Goal: Transaction & Acquisition: Book appointment/travel/reservation

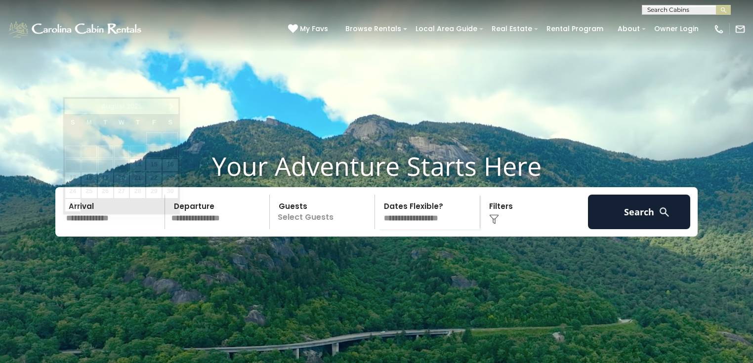
click at [96, 229] on input "text" at bounding box center [114, 212] width 102 height 35
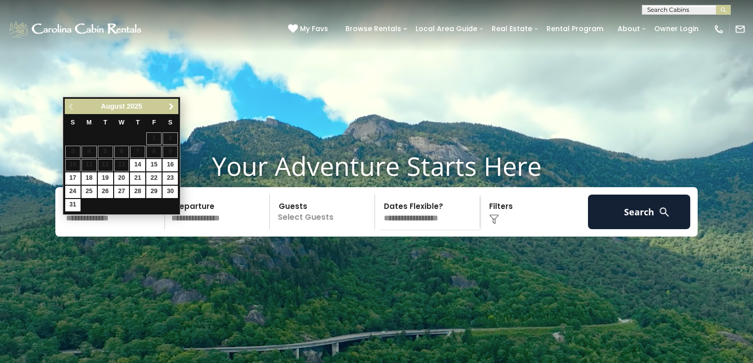
click at [168, 111] on link "Next" at bounding box center [171, 106] width 12 height 12
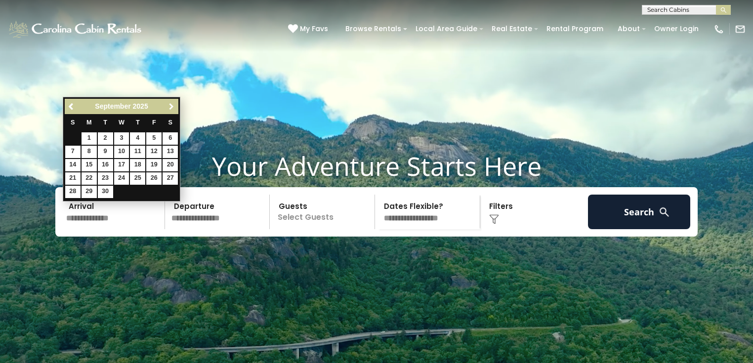
click at [169, 109] on span "Next" at bounding box center [171, 107] width 8 height 8
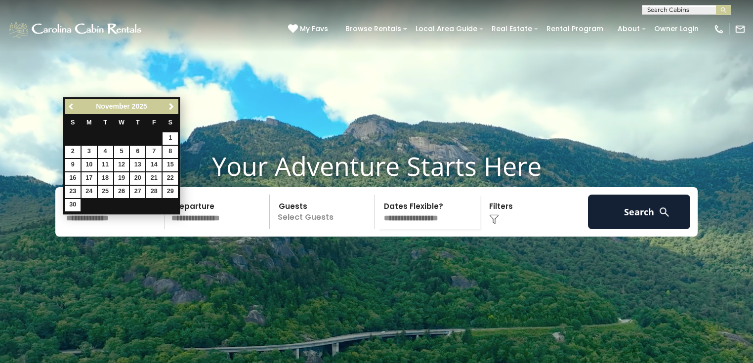
click at [70, 105] on span "Previous" at bounding box center [72, 107] width 8 height 8
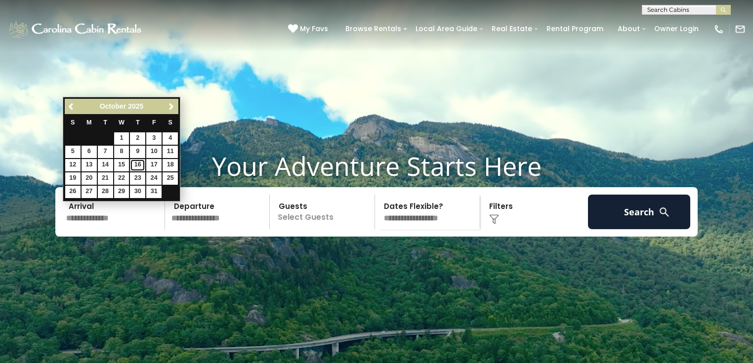
click at [138, 163] on link "16" at bounding box center [137, 165] width 15 height 12
type input "********"
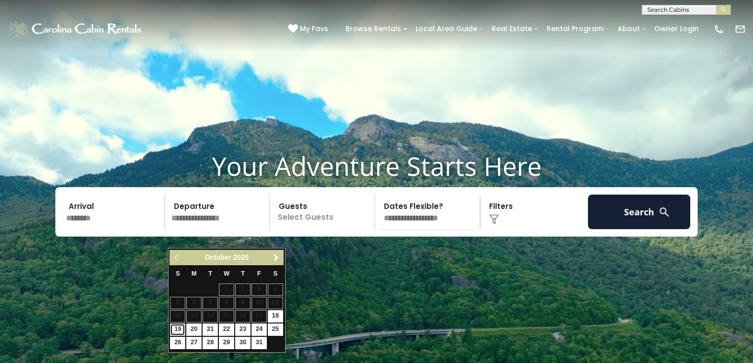
click at [176, 330] on link "19" at bounding box center [177, 330] width 15 height 12
type input "********"
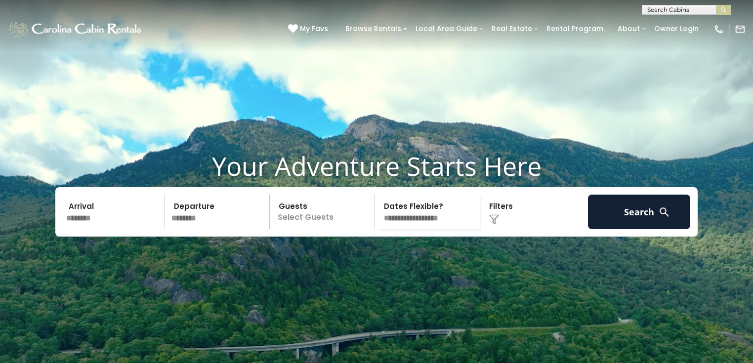
click at [496, 228] on div "Click to Choose" at bounding box center [534, 212] width 102 height 35
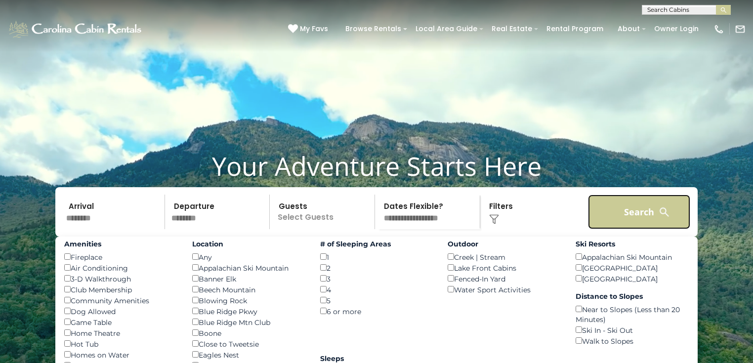
click at [645, 229] on button "Search" at bounding box center [639, 212] width 102 height 35
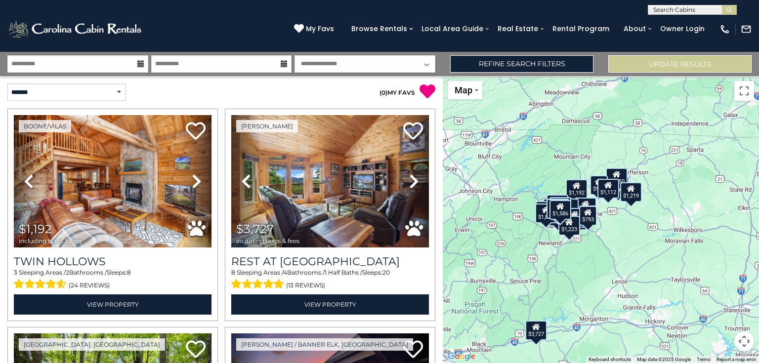
drag, startPoint x: 650, startPoint y: 216, endPoint x: 594, endPoint y: 262, distance: 72.6
click at [594, 262] on div "$1,192 $3,727 $847 $2,368 $1,787 $1,327 $1,454 $1,407 $1,885 $2,256 $1,351 $1,4…" at bounding box center [601, 219] width 316 height 287
click at [591, 227] on div "$1,192 $3,727 $847 $2,368 $1,787 $1,327 $1,454 $1,407 $1,885 $2,256 $1,351 $1,4…" at bounding box center [601, 219] width 316 height 287
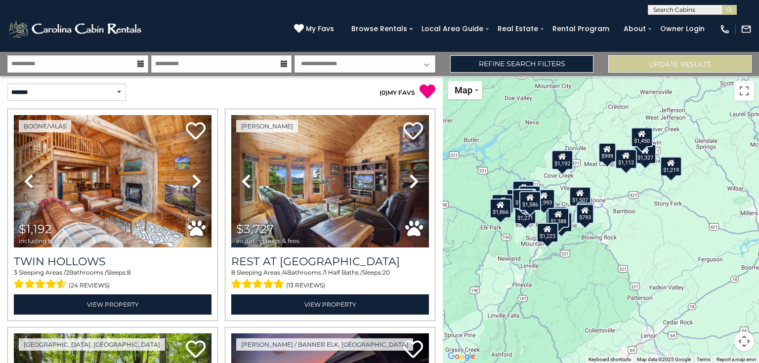
click at [570, 190] on div "$1,507" at bounding box center [580, 196] width 22 height 20
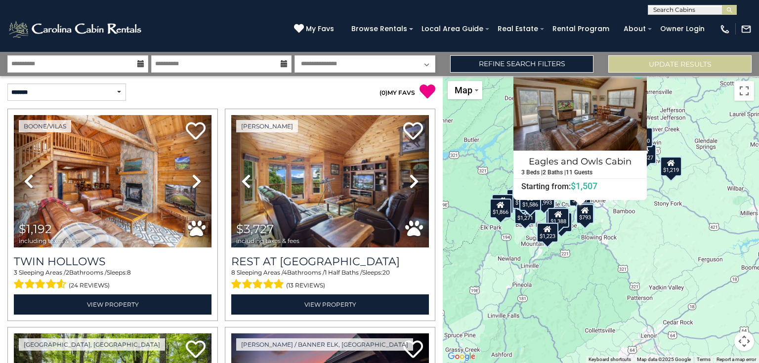
click at [570, 190] on div "Eagles and Owls Cabin 3 Beds | 2 Baths | 11 Guests Distance from your point: %d…" at bounding box center [579, 171] width 133 height 41
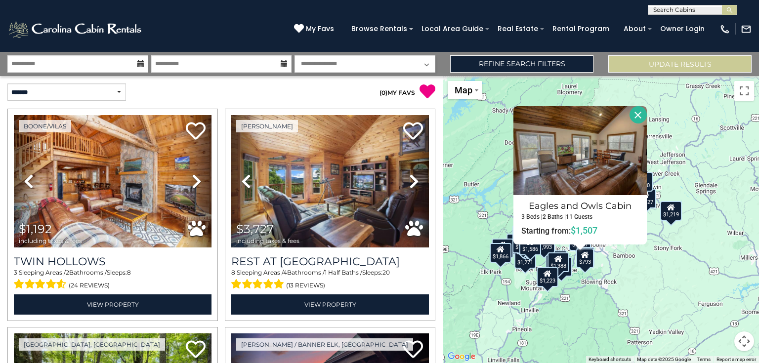
click at [600, 283] on div "$1,192 $3,727 $847 $2,368 $1,787 $1,327 $1,454 $1,407 $1,885 $2,256 $1,351 $1,4…" at bounding box center [601, 219] width 316 height 287
click at [543, 279] on div "$1,223" at bounding box center [548, 277] width 22 height 20
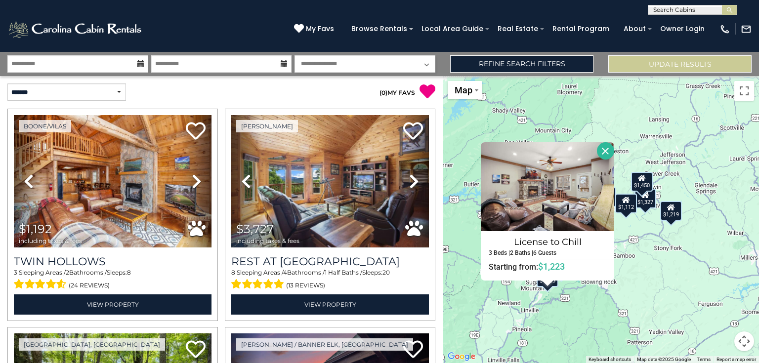
click at [594, 296] on div "$1,192 $3,727 $847 $2,368 $1,787 $1,327 $1,454 $1,407 $1,885 $2,256 $1,351 $1,4…" at bounding box center [601, 219] width 316 height 287
click at [645, 269] on div "$1,192 $3,727 $847 $2,368 $1,787 $1,327 $1,454 $1,407 $1,885 $2,256 $1,351 $1,4…" at bounding box center [601, 219] width 316 height 287
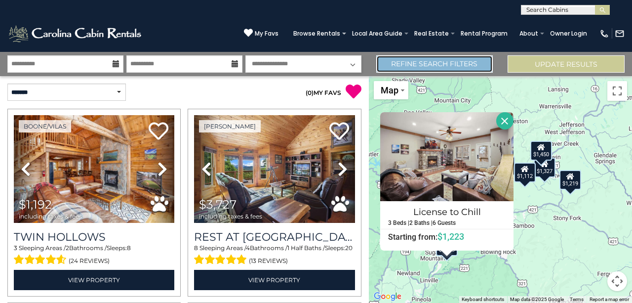
click at [404, 63] on link "Refine Search Filters" at bounding box center [434, 63] width 117 height 17
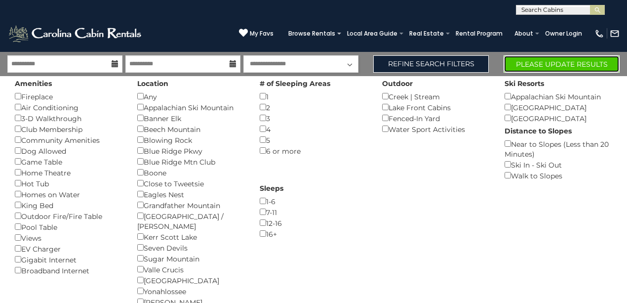
click at [548, 66] on button "Please Update Results" at bounding box center [562, 63] width 116 height 17
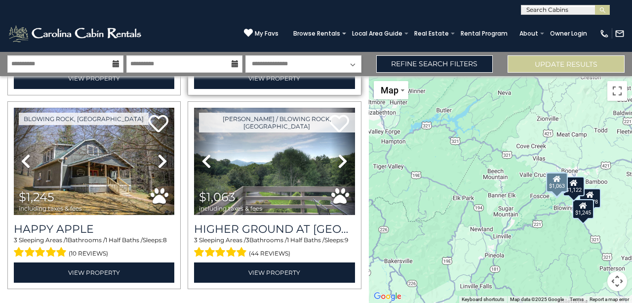
scroll to position [418, 0]
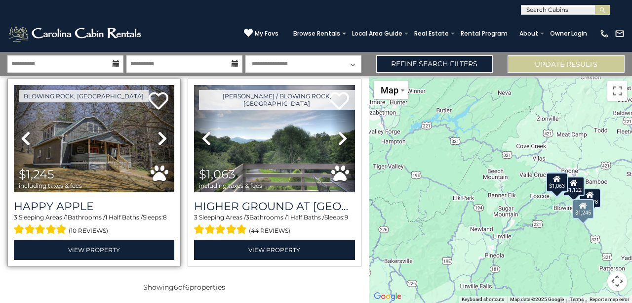
click at [159, 133] on icon at bounding box center [163, 138] width 10 height 16
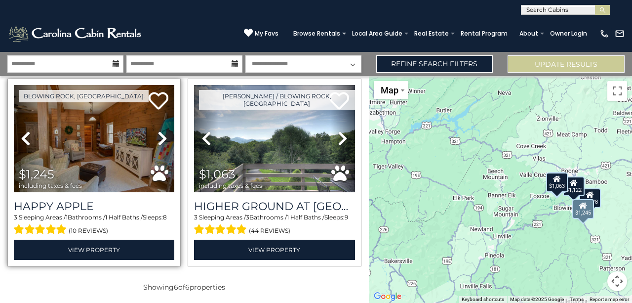
click at [161, 132] on icon at bounding box center [163, 138] width 10 height 16
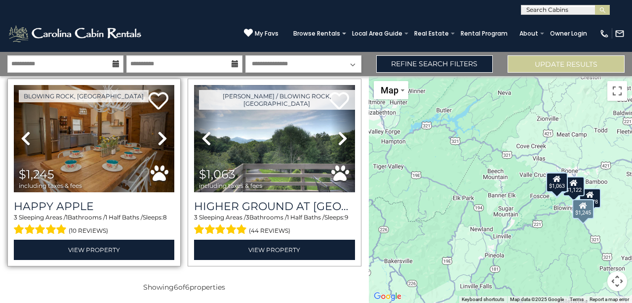
click at [161, 132] on icon at bounding box center [163, 138] width 10 height 16
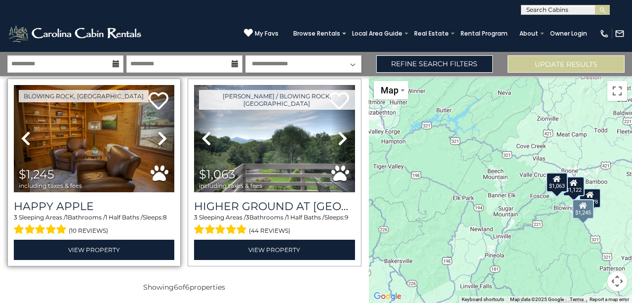
click at [161, 132] on icon at bounding box center [163, 138] width 10 height 16
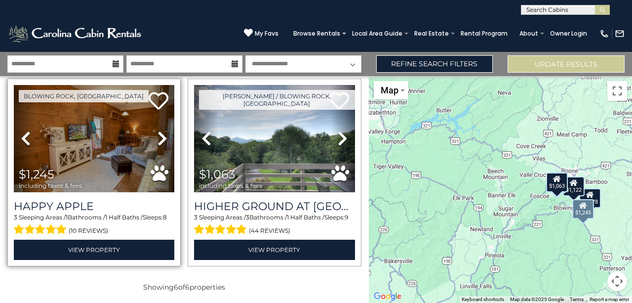
click at [161, 132] on icon at bounding box center [163, 138] width 10 height 16
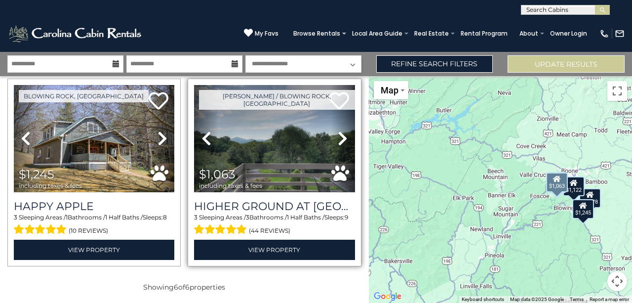
click at [339, 132] on icon at bounding box center [343, 138] width 10 height 16
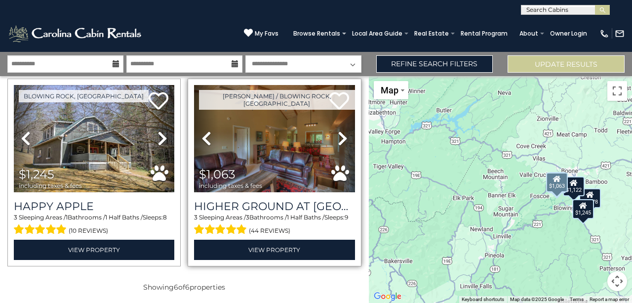
click at [339, 132] on icon at bounding box center [343, 138] width 10 height 16
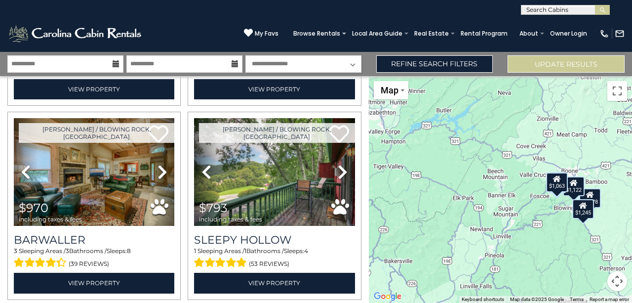
scroll to position [187, 0]
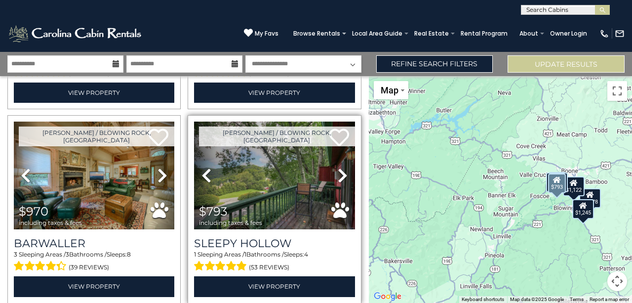
click at [343, 171] on icon at bounding box center [343, 175] width 10 height 16
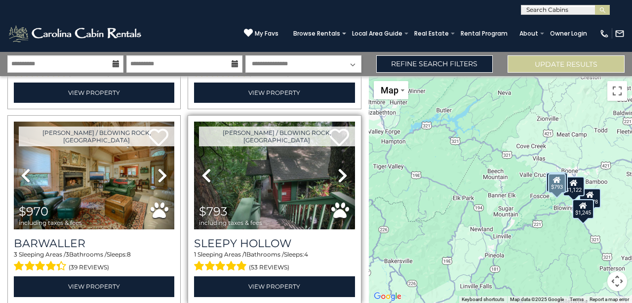
click at [343, 171] on icon at bounding box center [343, 175] width 10 height 16
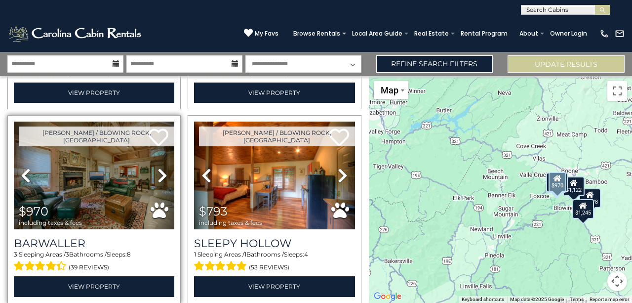
click at [159, 172] on icon at bounding box center [163, 175] width 10 height 16
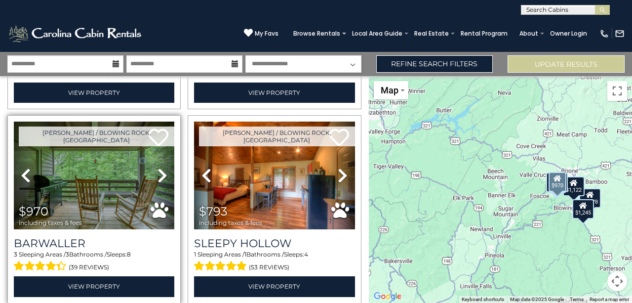
click at [159, 172] on icon at bounding box center [163, 175] width 10 height 16
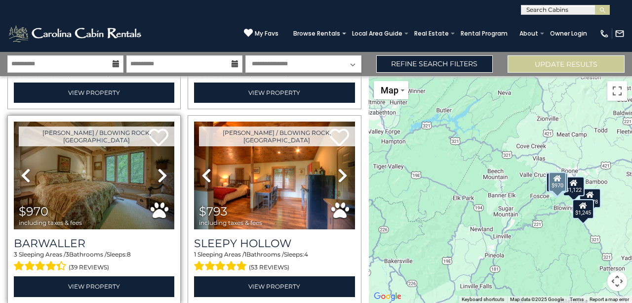
click at [159, 172] on icon at bounding box center [163, 175] width 10 height 16
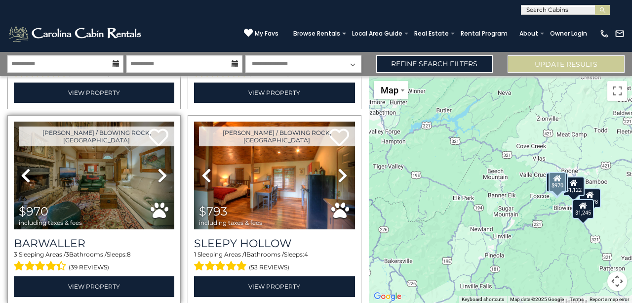
click at [159, 172] on icon at bounding box center [163, 175] width 10 height 16
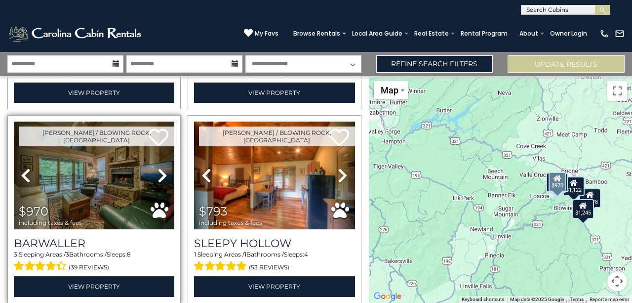
click at [159, 172] on icon at bounding box center [163, 175] width 10 height 16
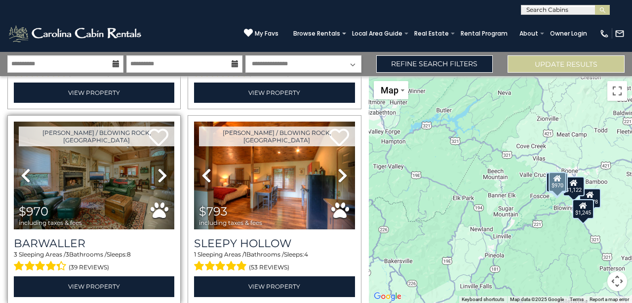
click at [159, 172] on icon at bounding box center [163, 175] width 10 height 16
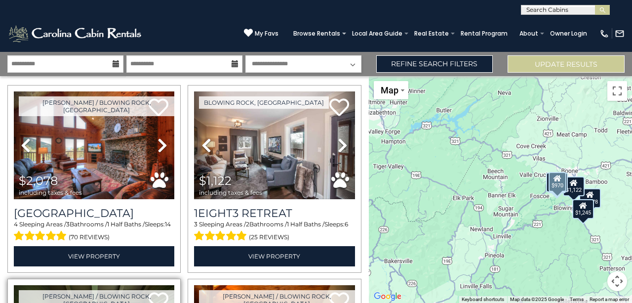
scroll to position [23, 0]
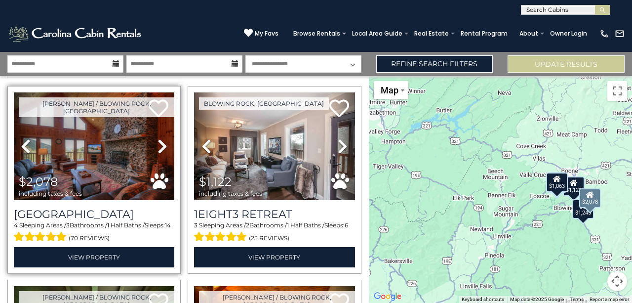
click at [163, 143] on icon at bounding box center [163, 146] width 10 height 16
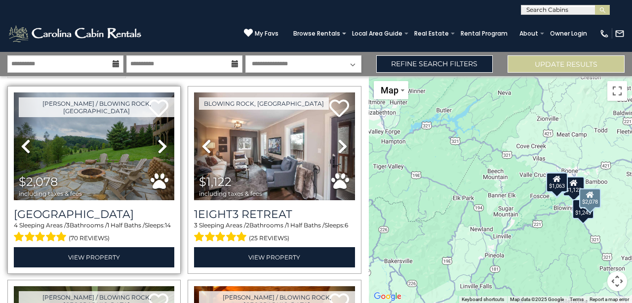
click at [163, 143] on icon at bounding box center [163, 146] width 10 height 16
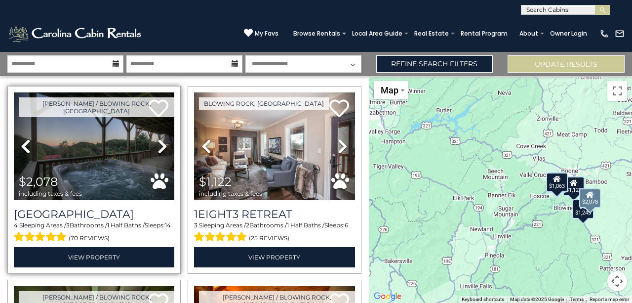
click at [163, 143] on icon at bounding box center [163, 146] width 10 height 16
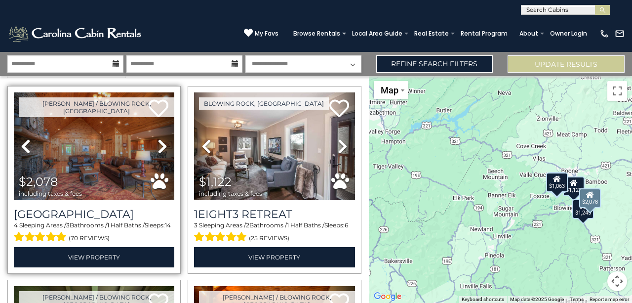
click at [163, 143] on icon at bounding box center [163, 146] width 10 height 16
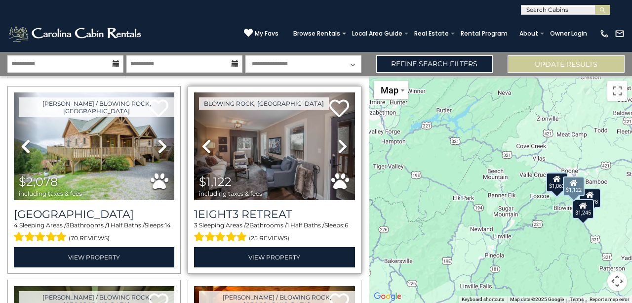
click at [339, 142] on icon at bounding box center [343, 146] width 10 height 16
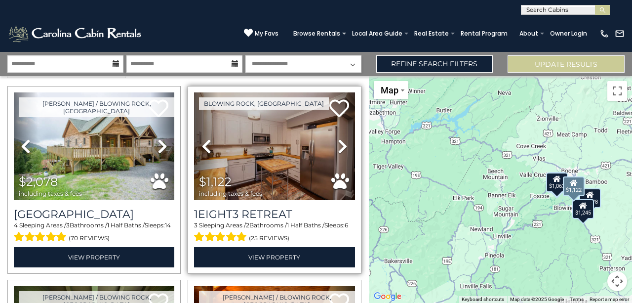
click at [339, 142] on icon at bounding box center [343, 146] width 10 height 16
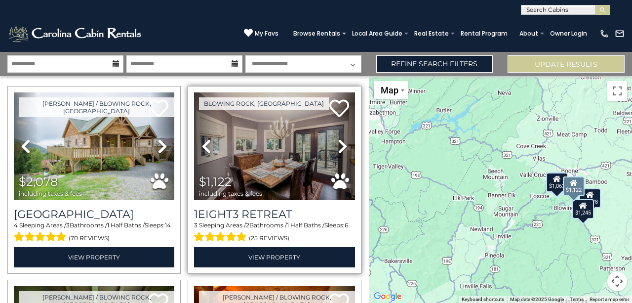
click at [339, 142] on icon at bounding box center [343, 146] width 10 height 16
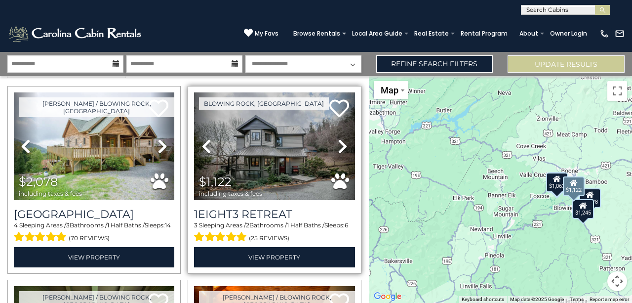
click at [339, 142] on icon at bounding box center [343, 146] width 10 height 16
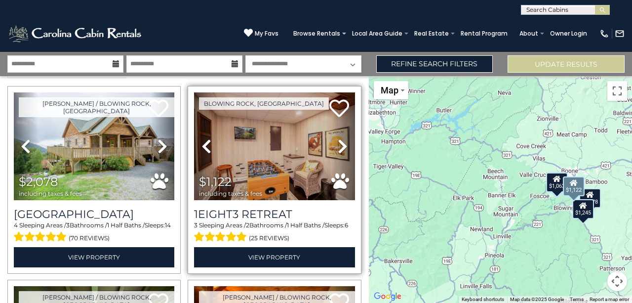
click at [339, 142] on icon at bounding box center [343, 146] width 10 height 16
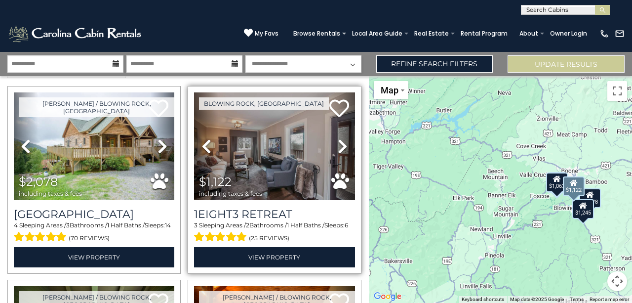
click at [339, 142] on icon at bounding box center [343, 146] width 10 height 16
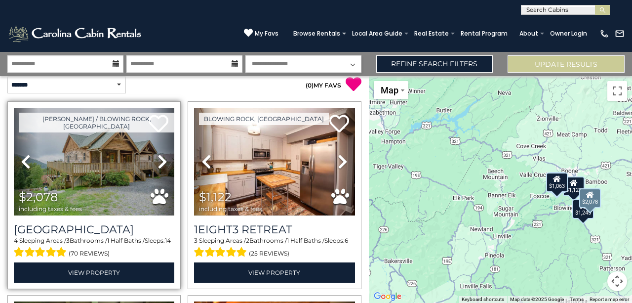
scroll to position [0, 0]
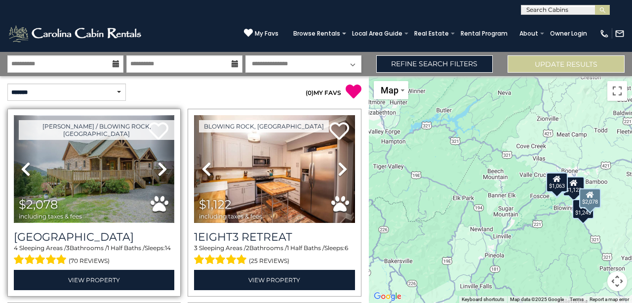
click at [106, 176] on img at bounding box center [94, 169] width 161 height 108
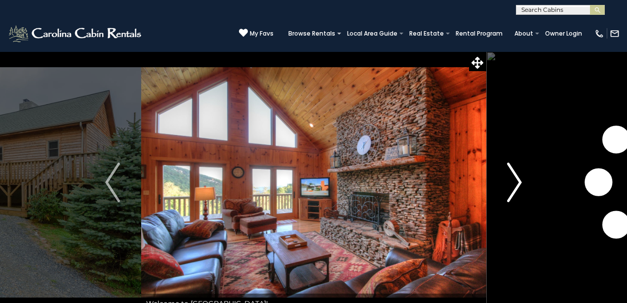
click at [522, 180] on img "Next" at bounding box center [514, 183] width 15 height 40
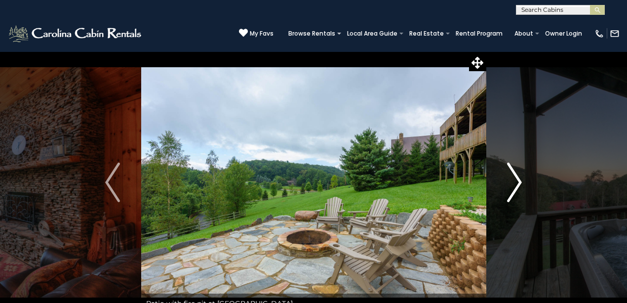
click at [522, 180] on img "Next" at bounding box center [514, 183] width 15 height 40
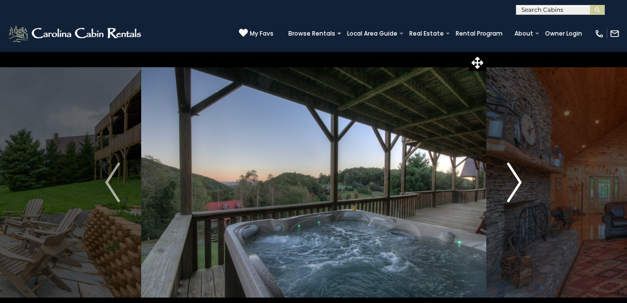
click at [522, 180] on img "Next" at bounding box center [514, 183] width 15 height 40
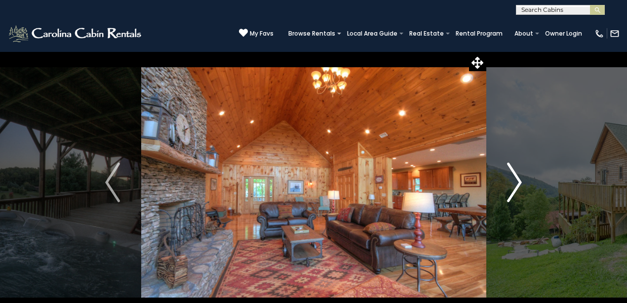
click at [522, 180] on img "Next" at bounding box center [514, 183] width 15 height 40
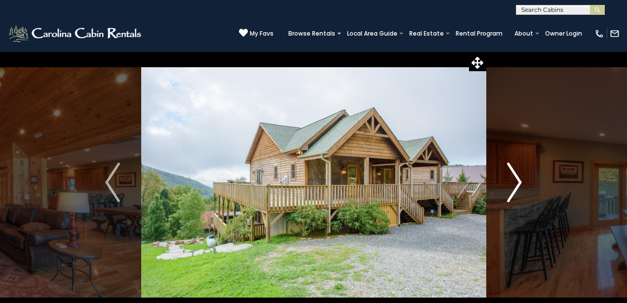
click at [522, 180] on img "Next" at bounding box center [514, 183] width 15 height 40
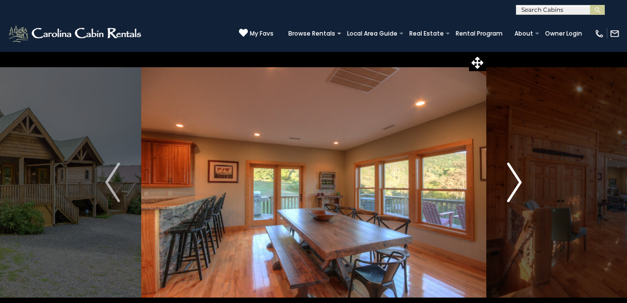
click at [522, 180] on img "Next" at bounding box center [514, 183] width 15 height 40
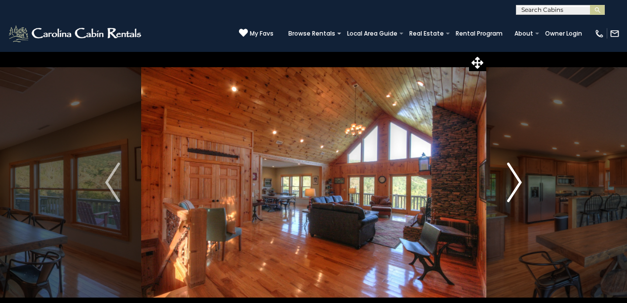
click at [522, 180] on img "Next" at bounding box center [514, 183] width 15 height 40
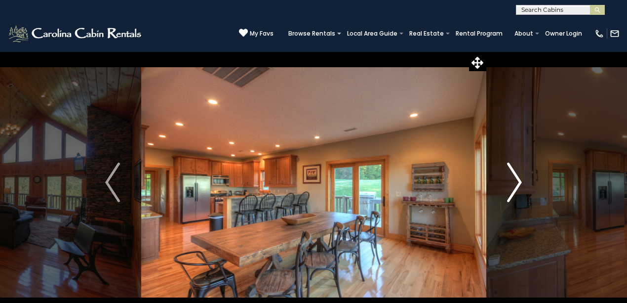
click at [522, 180] on img "Next" at bounding box center [514, 183] width 15 height 40
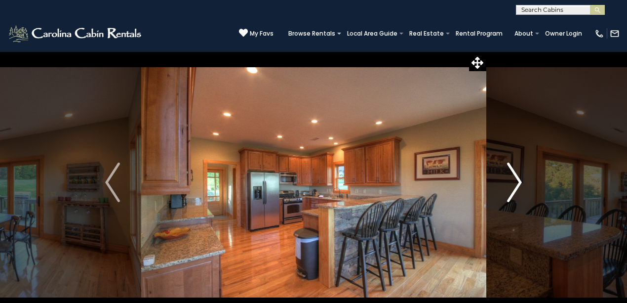
click at [522, 180] on img "Next" at bounding box center [514, 183] width 15 height 40
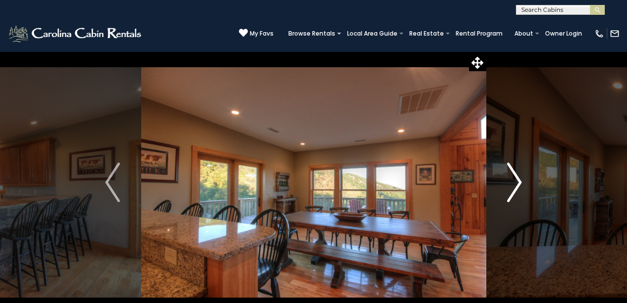
click at [522, 180] on img "Next" at bounding box center [514, 183] width 15 height 40
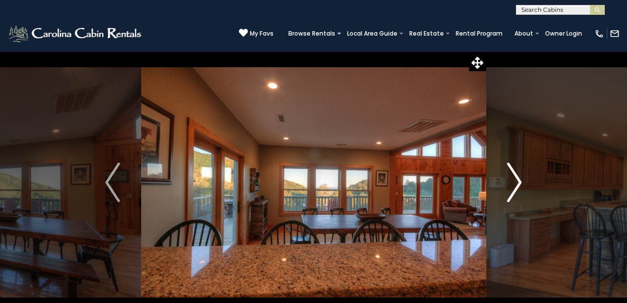
click at [522, 180] on img "Next" at bounding box center [514, 183] width 15 height 40
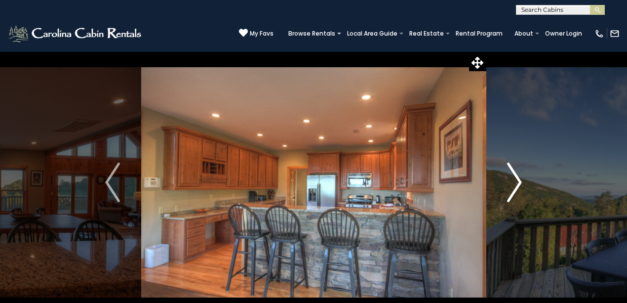
click at [522, 180] on img "Next" at bounding box center [514, 183] width 15 height 40
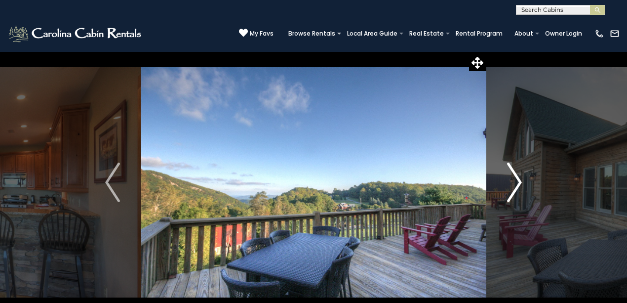
click at [522, 180] on img "Next" at bounding box center [514, 183] width 15 height 40
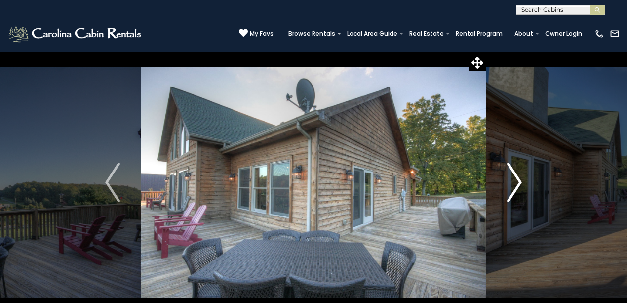
click at [522, 180] on img "Next" at bounding box center [514, 183] width 15 height 40
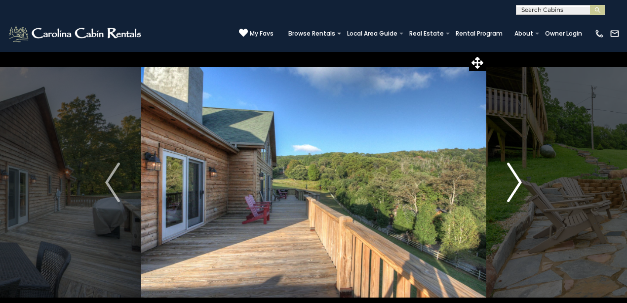
click at [522, 180] on img "Next" at bounding box center [514, 183] width 15 height 40
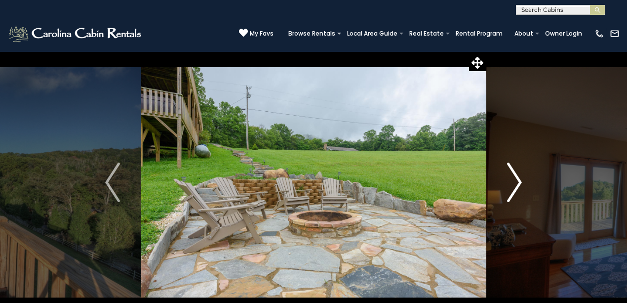
click at [522, 180] on img "Next" at bounding box center [514, 183] width 15 height 40
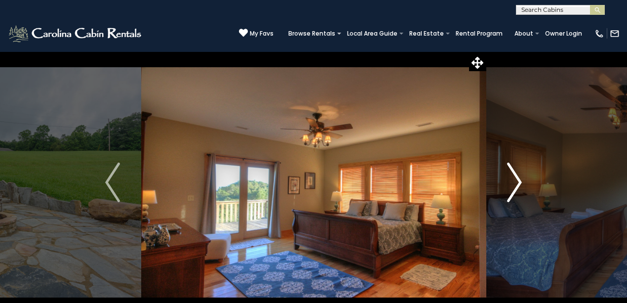
click at [522, 180] on img "Next" at bounding box center [514, 183] width 15 height 40
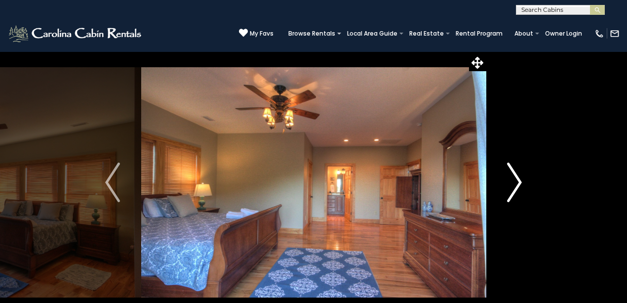
click at [522, 180] on img "Next" at bounding box center [514, 183] width 15 height 40
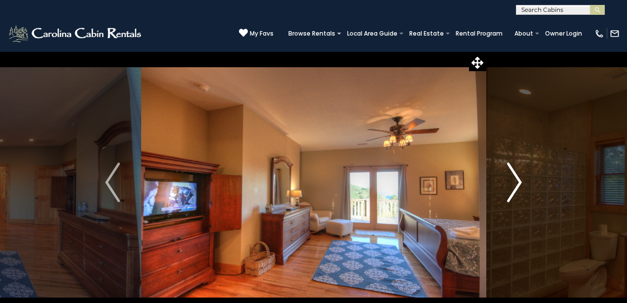
click at [522, 180] on img "Next" at bounding box center [514, 183] width 15 height 40
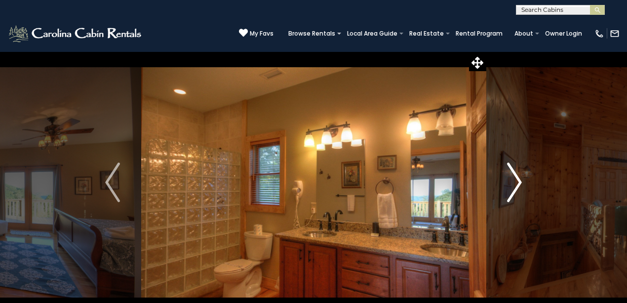
click at [522, 180] on img "Next" at bounding box center [514, 183] width 15 height 40
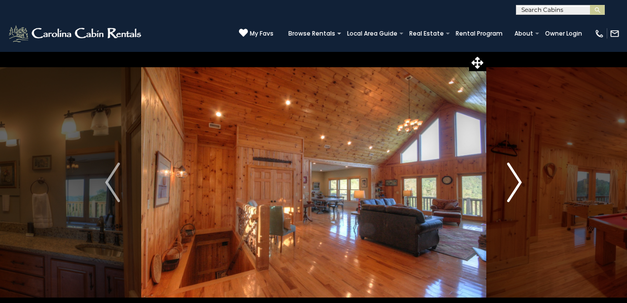
click at [522, 180] on img "Next" at bounding box center [514, 183] width 15 height 40
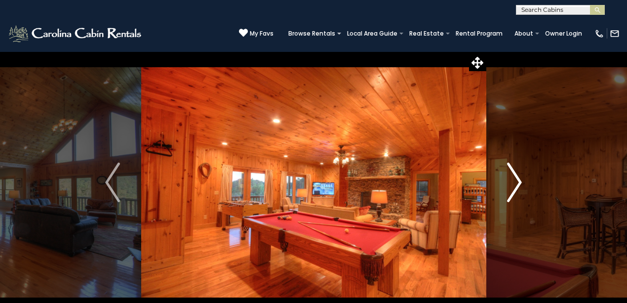
click at [522, 180] on img "Next" at bounding box center [514, 183] width 15 height 40
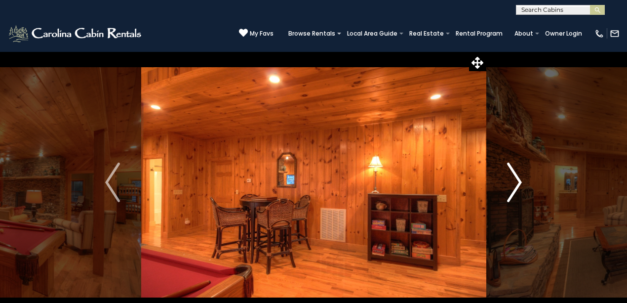
click at [522, 180] on img "Next" at bounding box center [514, 183] width 15 height 40
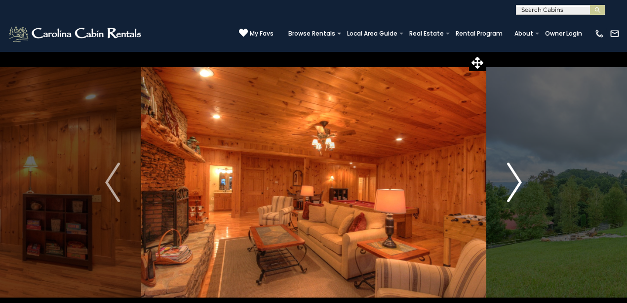
click at [522, 180] on img "Next" at bounding box center [514, 183] width 15 height 40
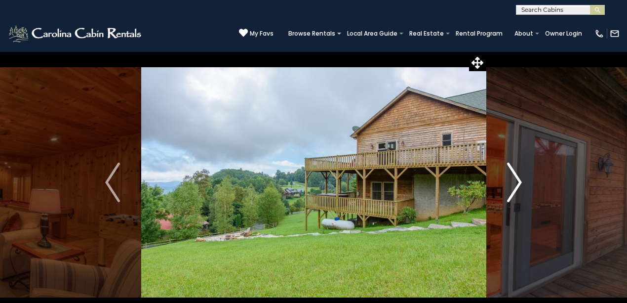
click at [522, 180] on img "Next" at bounding box center [514, 183] width 15 height 40
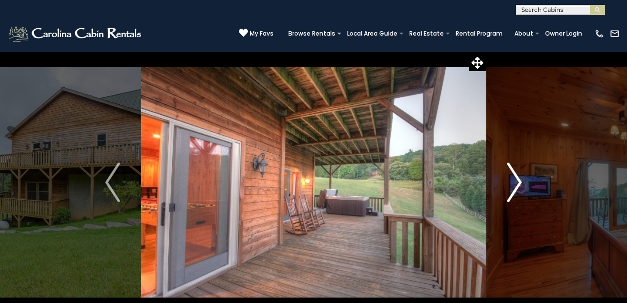
click at [522, 180] on img "Next" at bounding box center [514, 183] width 15 height 40
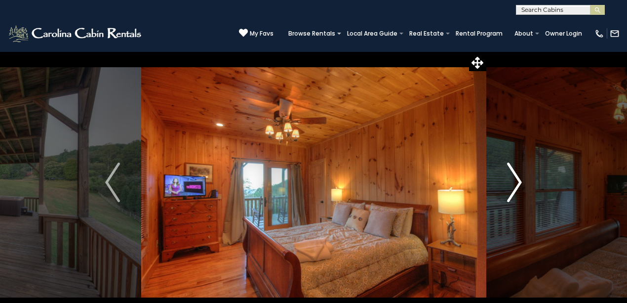
click at [522, 180] on img "Next" at bounding box center [514, 183] width 15 height 40
